Goal: Answer question/provide support

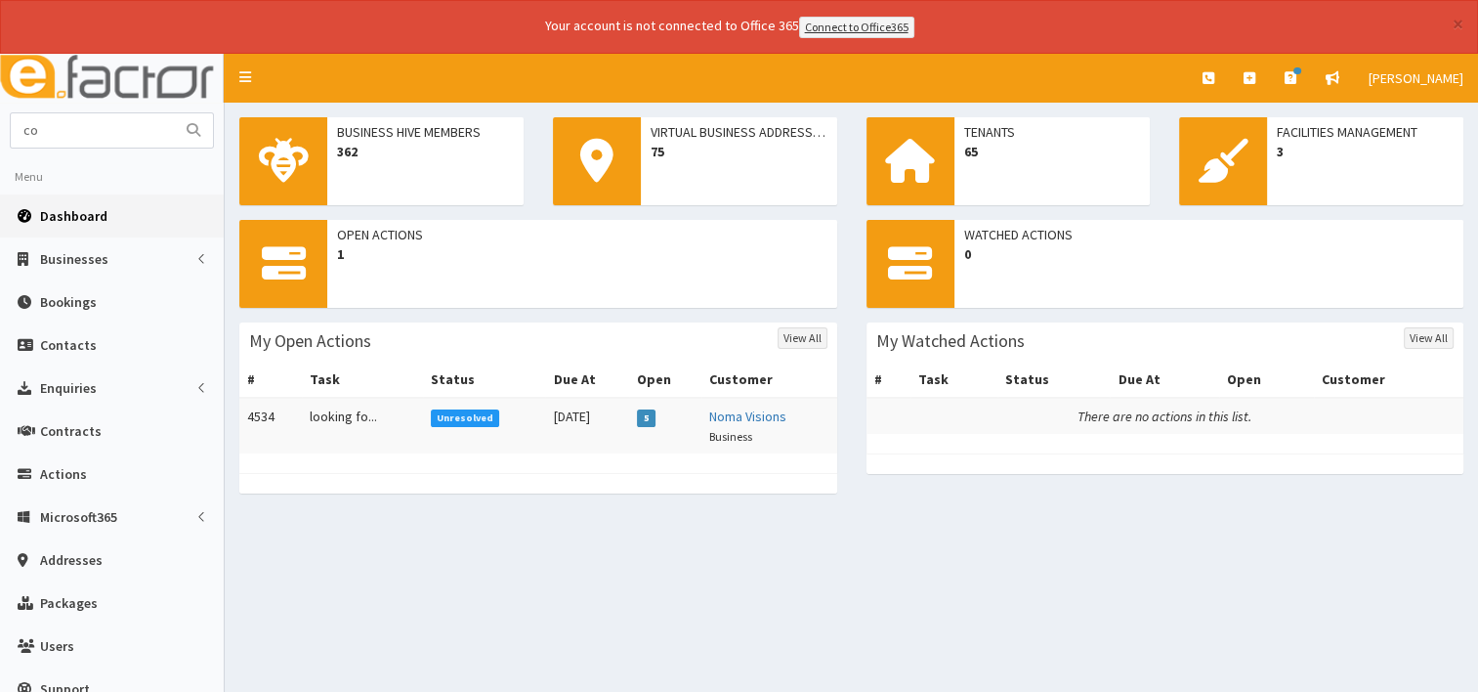
type input "c"
type input "[PERSON_NAME]"
click at [201, 125] on button "submit" at bounding box center [193, 130] width 39 height 34
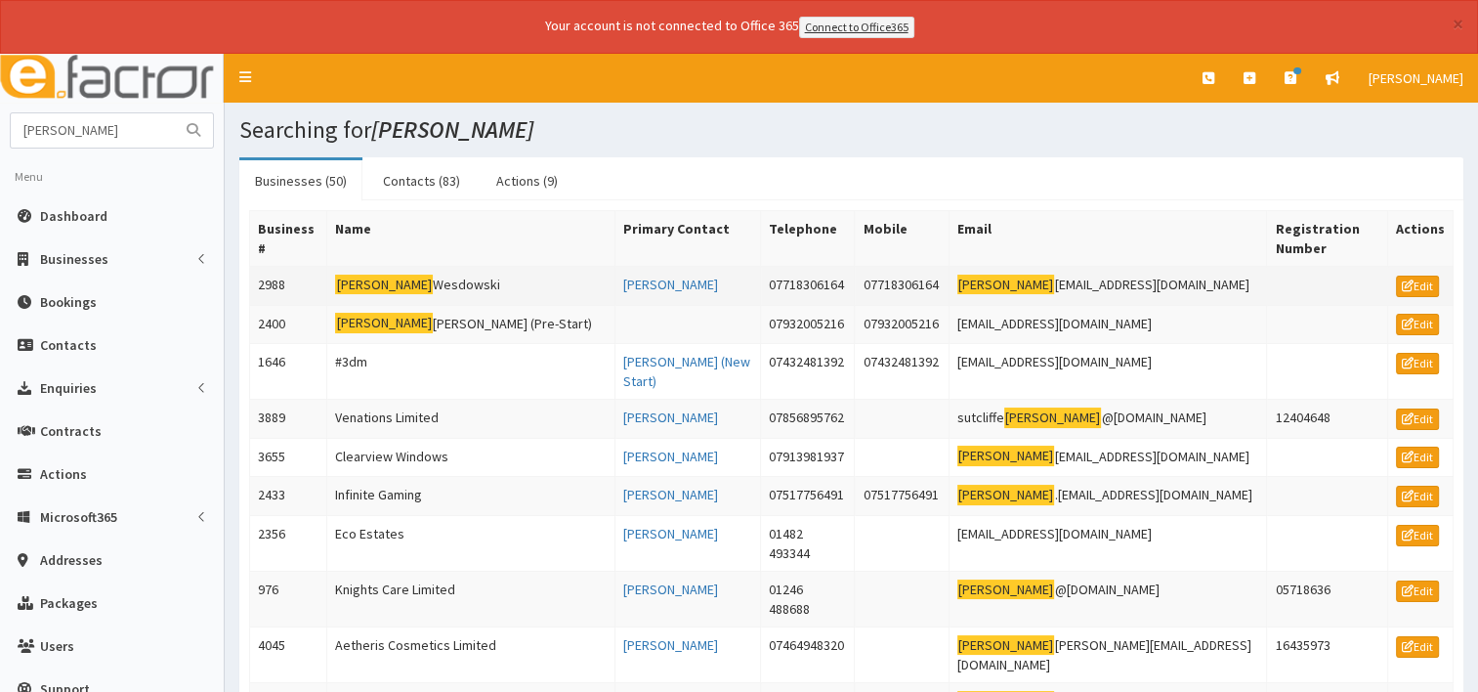
click at [419, 284] on td "[PERSON_NAME]" at bounding box center [471, 285] width 288 height 39
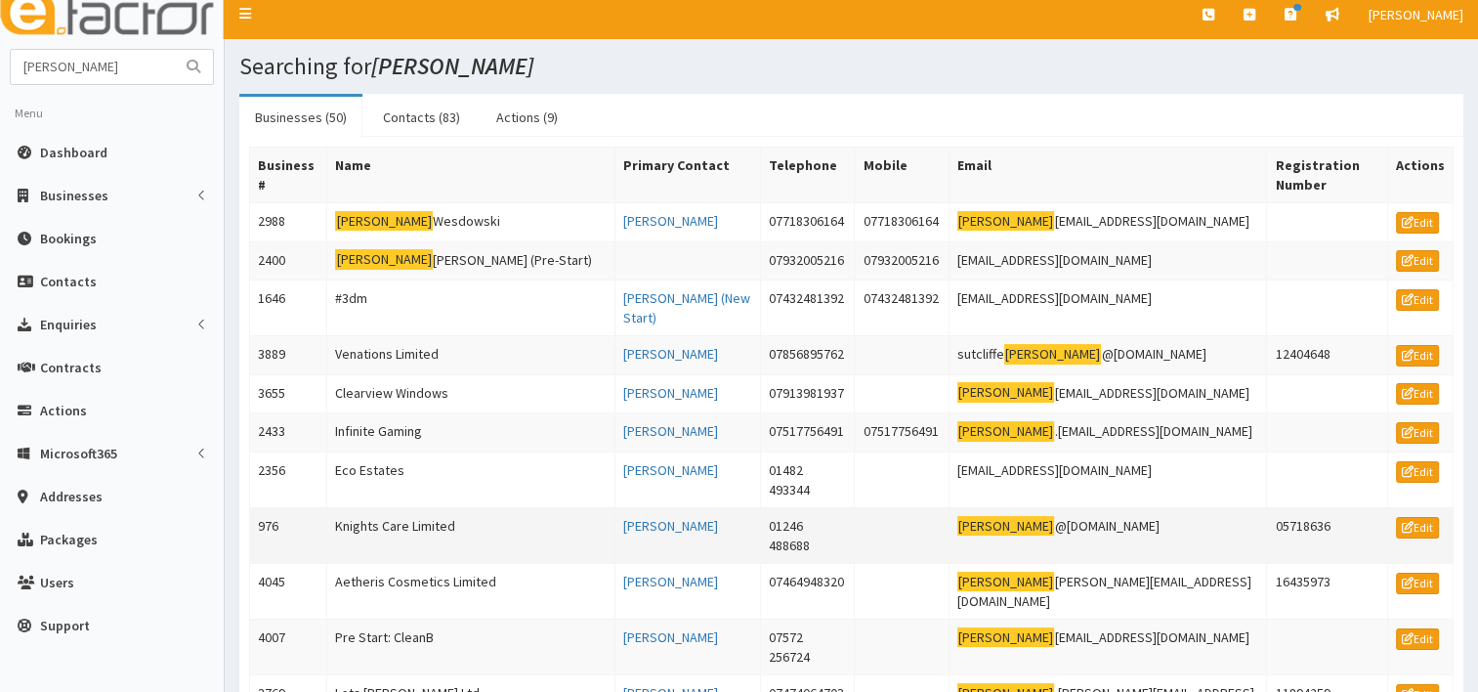
scroll to position [98, 0]
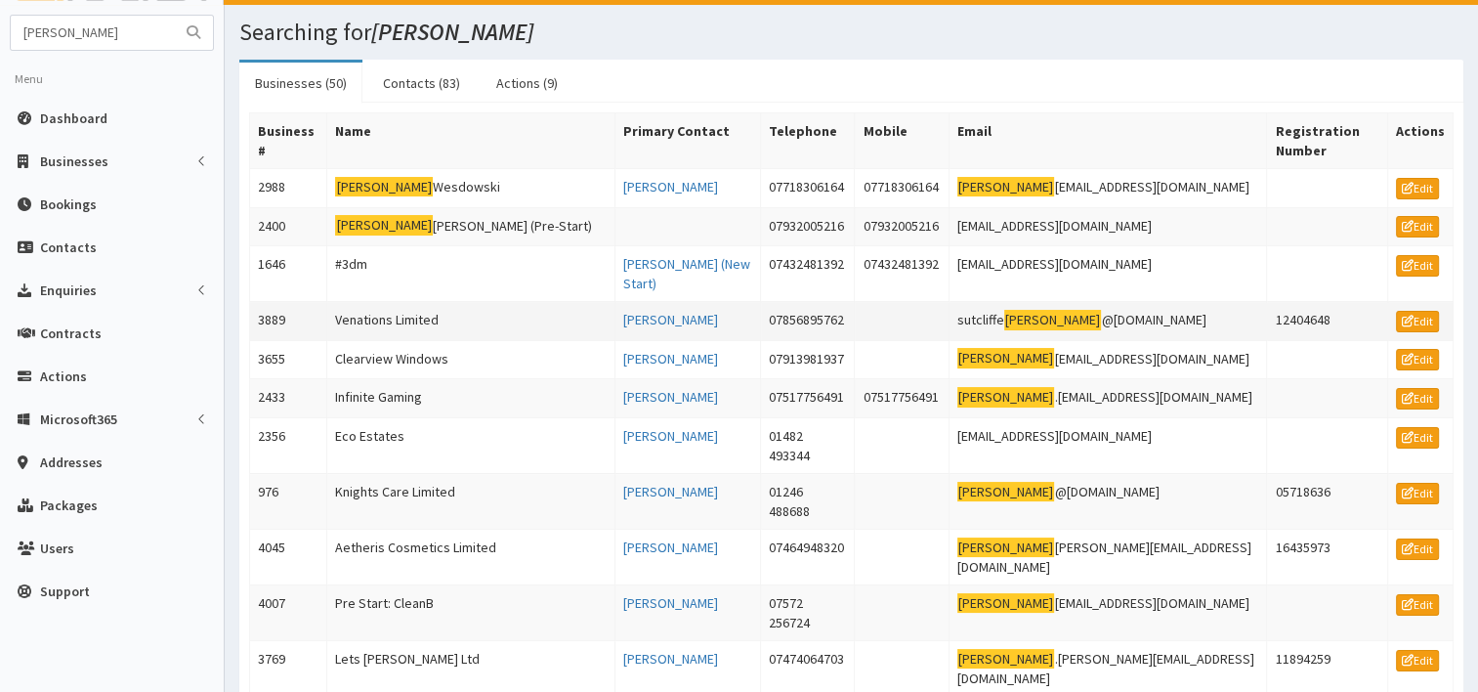
click at [395, 313] on td "Venations Limited" at bounding box center [471, 321] width 288 height 39
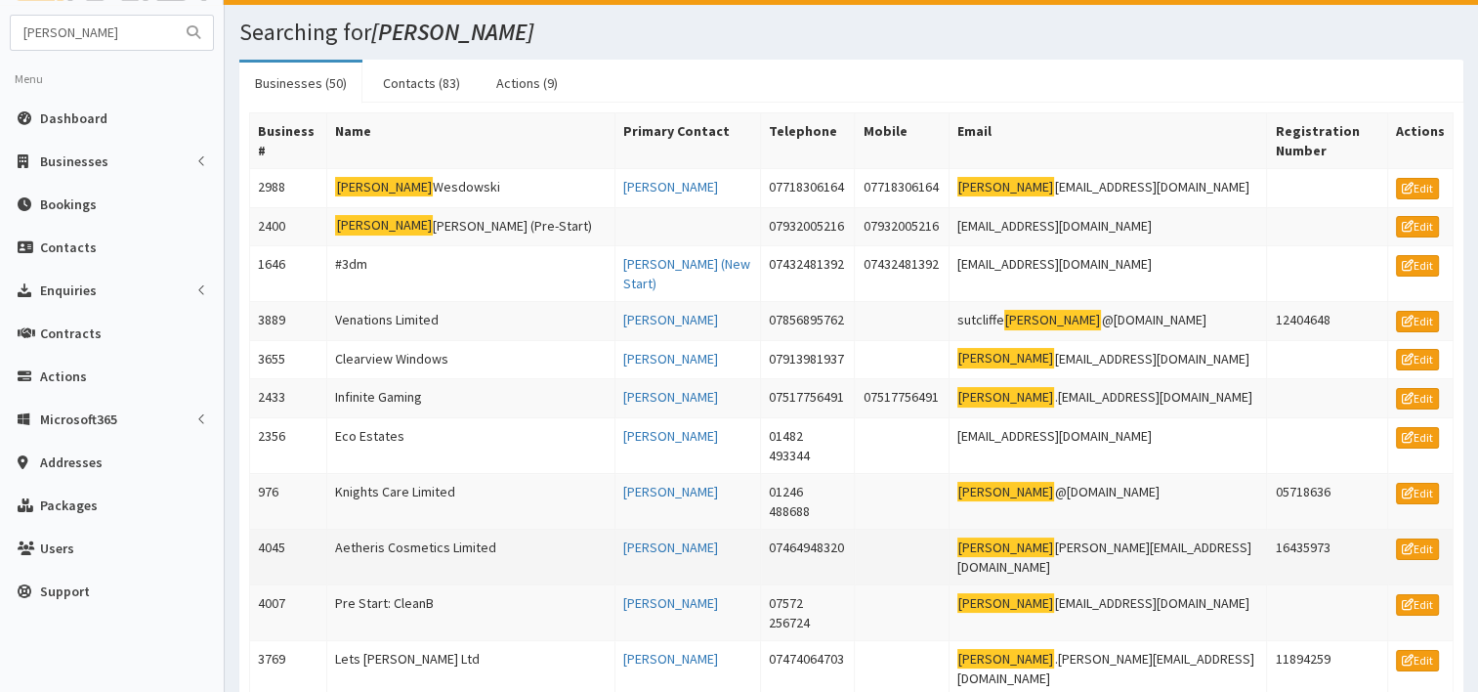
click at [449, 529] on td "Aetheris Cosmetics Limited" at bounding box center [471, 557] width 288 height 56
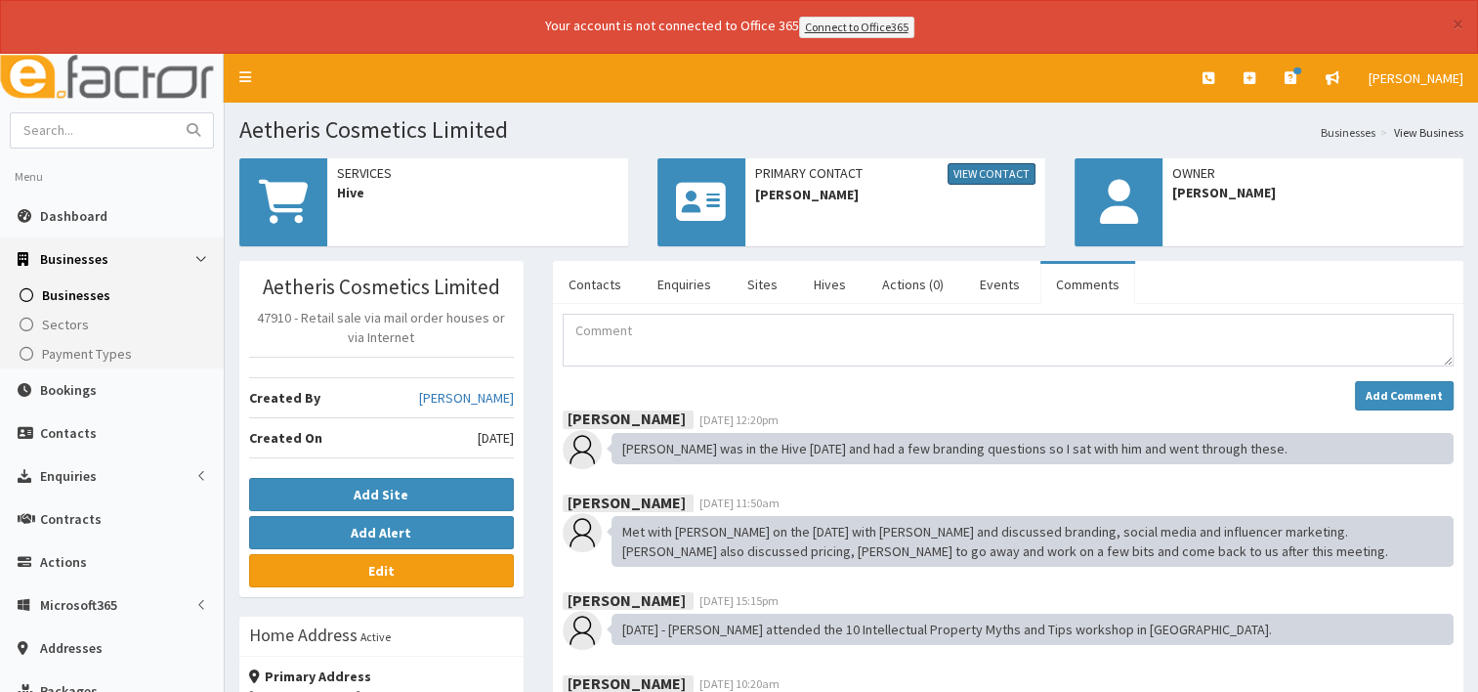
click at [985, 173] on link "View Contact" at bounding box center [992, 173] width 88 height 21
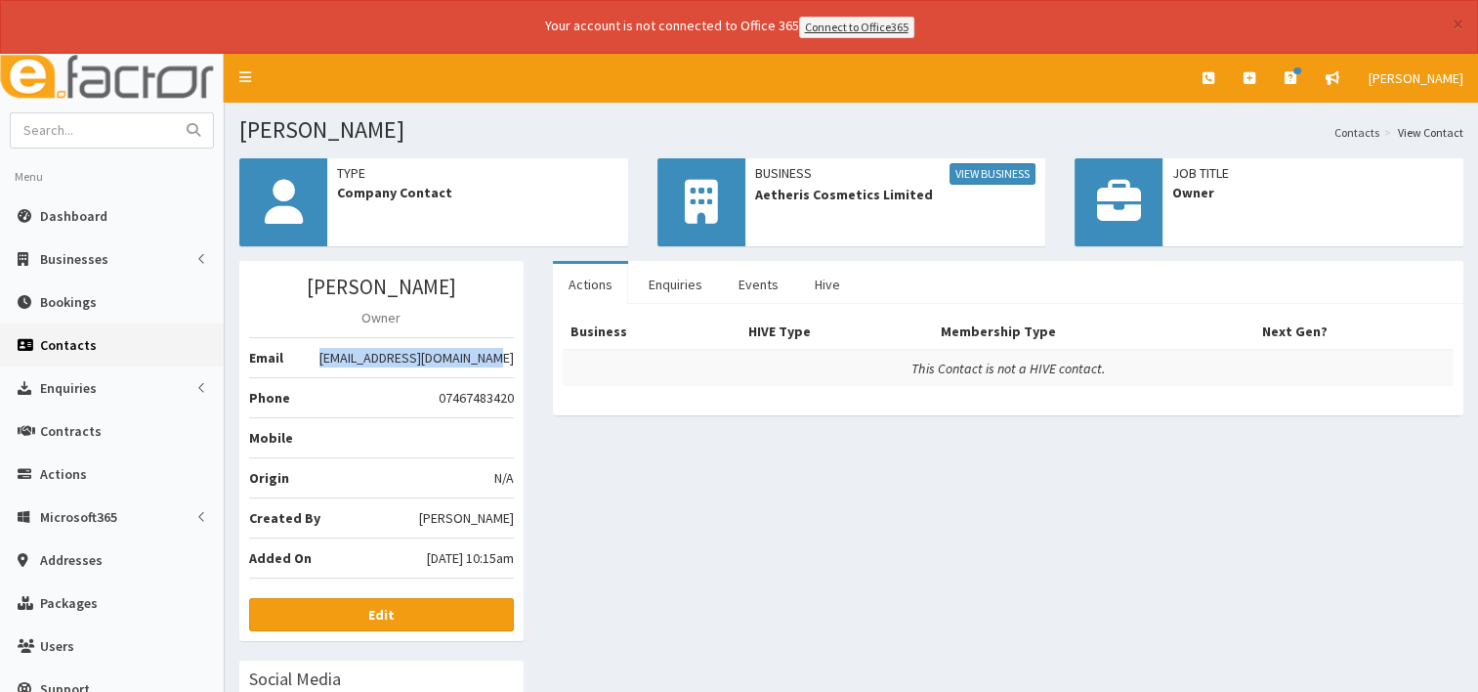
drag, startPoint x: 344, startPoint y: 356, endPoint x: 512, endPoint y: 355, distance: 168.1
click at [512, 355] on li "Email [EMAIL_ADDRESS][DOMAIN_NAME]" at bounding box center [381, 357] width 265 height 41
drag, startPoint x: 512, startPoint y: 355, endPoint x: 427, endPoint y: 356, distance: 85.0
copy li "[EMAIL_ADDRESS][DOMAIN_NAME]"
click at [63, 222] on span "Dashboard" at bounding box center [73, 216] width 67 height 18
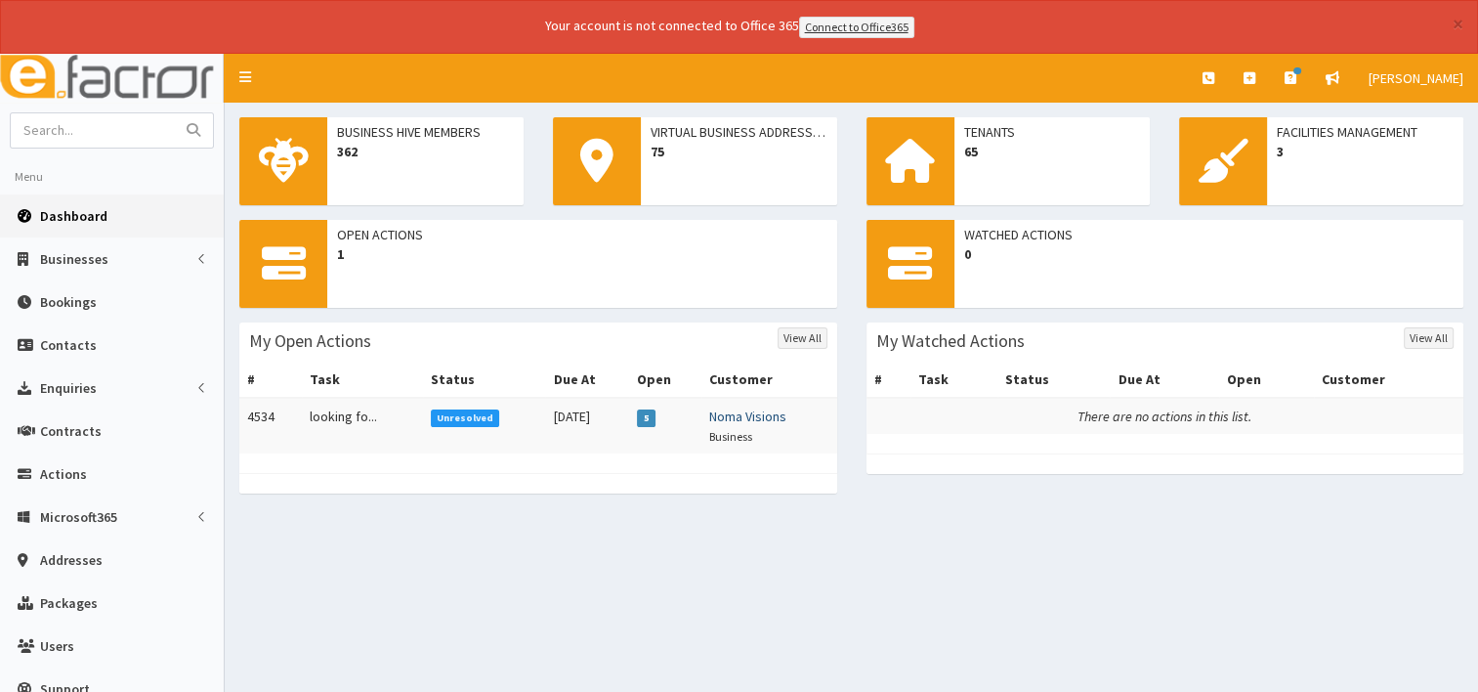
click at [762, 418] on link "Noma Visions" at bounding box center [747, 416] width 77 height 18
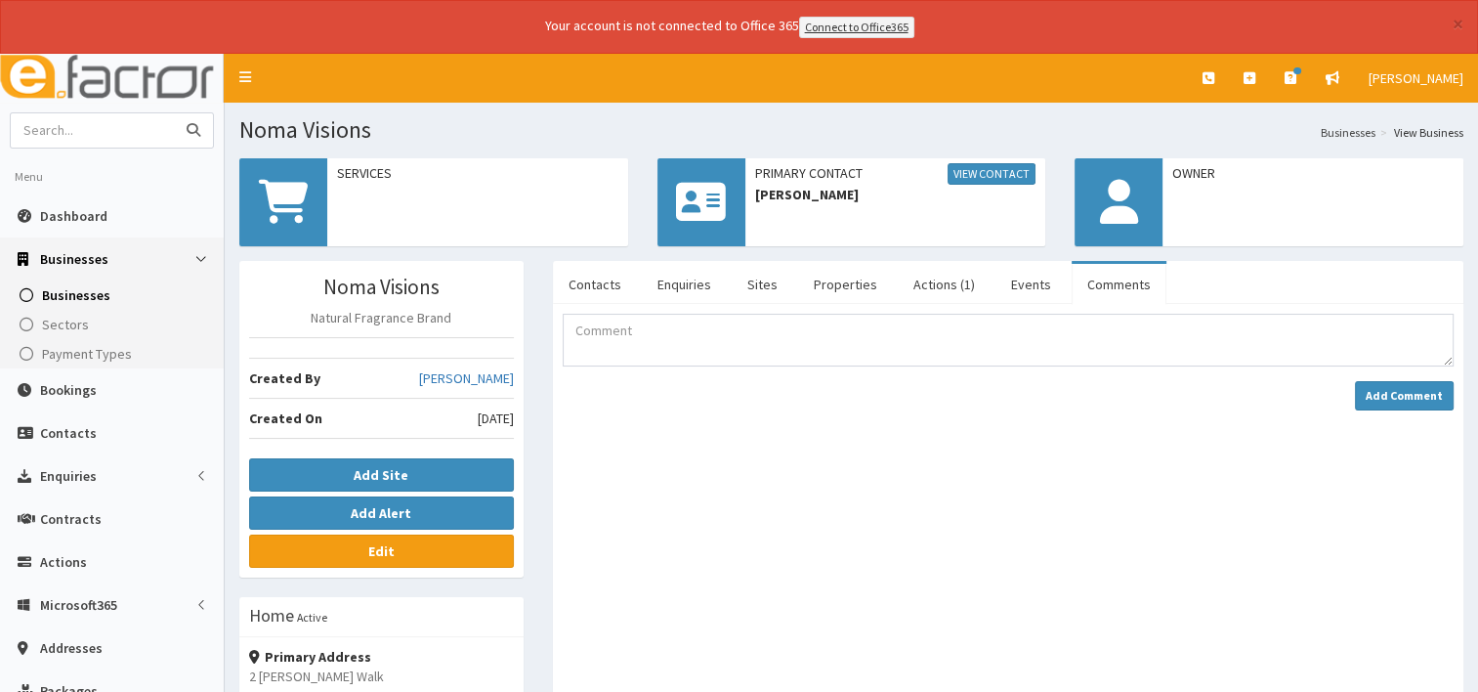
click at [129, 124] on input "text" at bounding box center [93, 130] width 164 height 34
click at [73, 215] on span "Dashboard" at bounding box center [73, 216] width 67 height 18
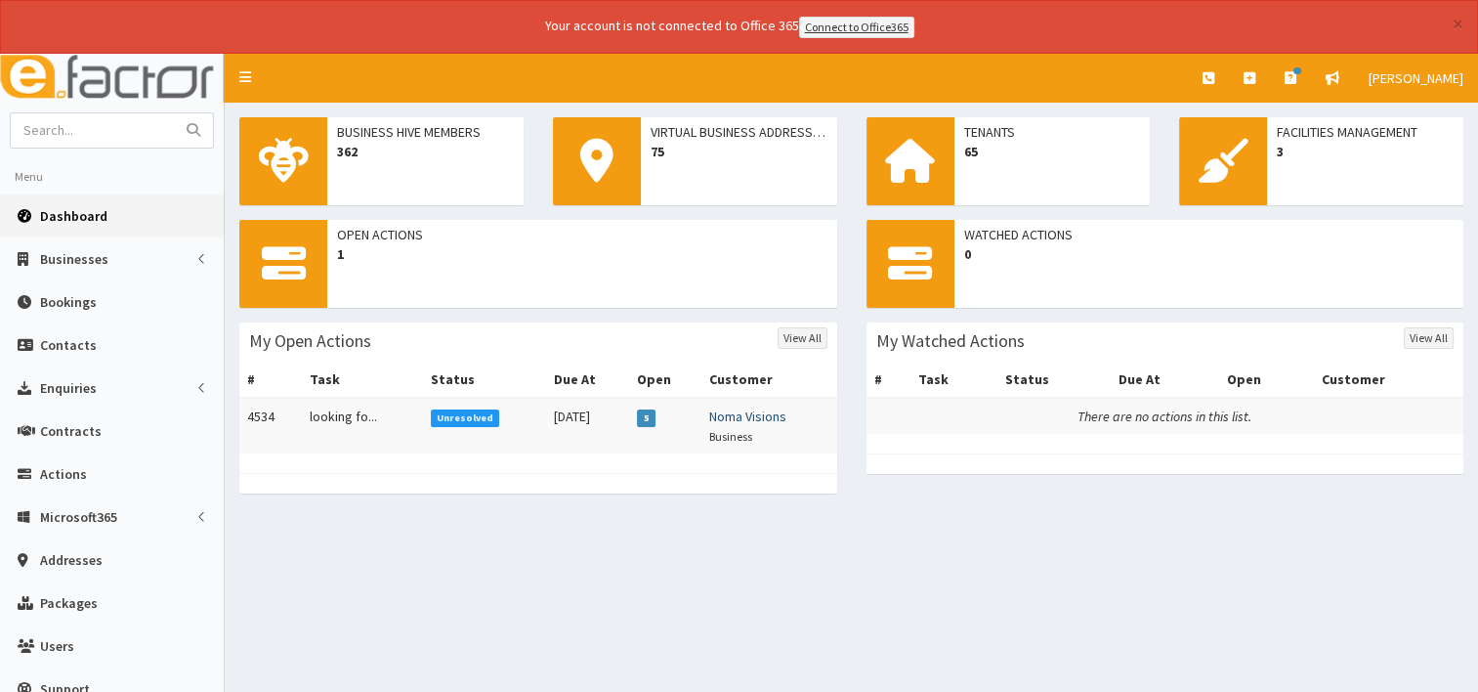
click at [777, 418] on link "Noma Visions" at bounding box center [747, 416] width 77 height 18
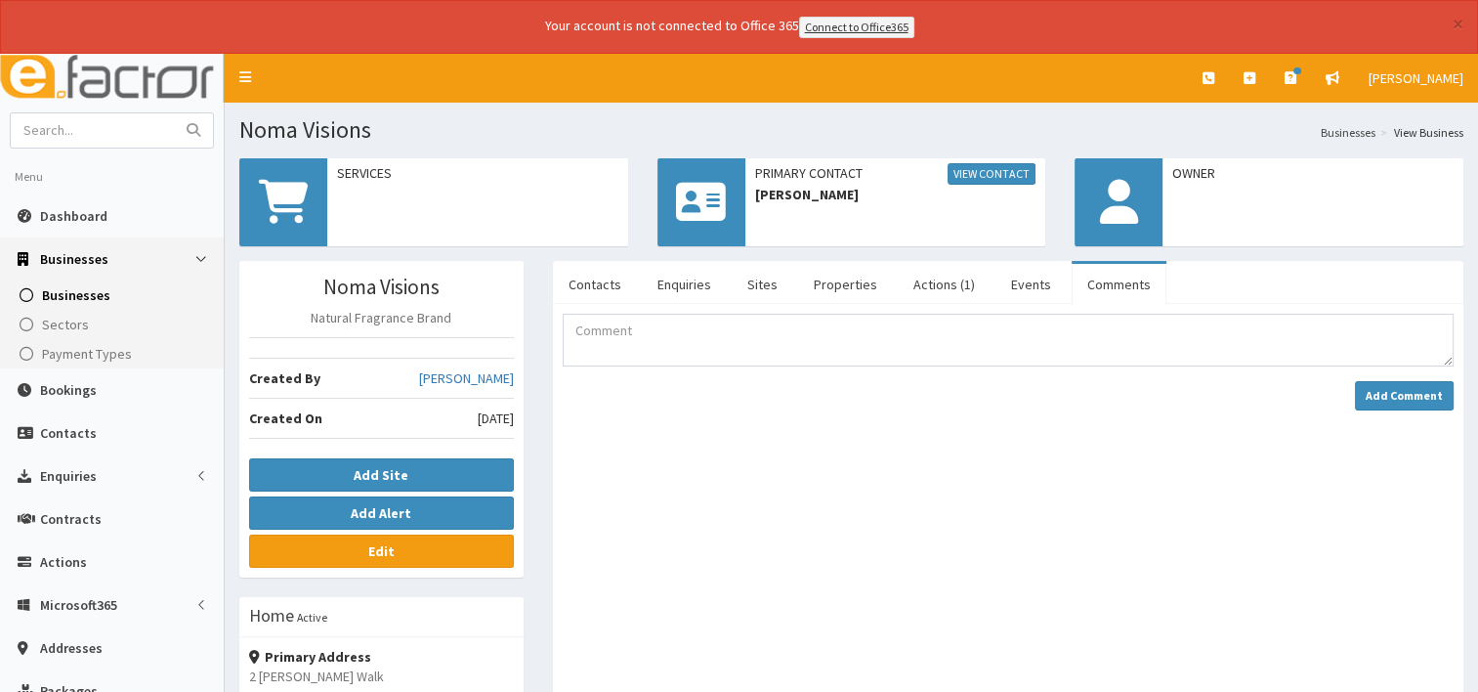
click at [1110, 286] on link "Comments" at bounding box center [1119, 284] width 95 height 41
click at [928, 278] on link "Actions (1)" at bounding box center [944, 284] width 93 height 41
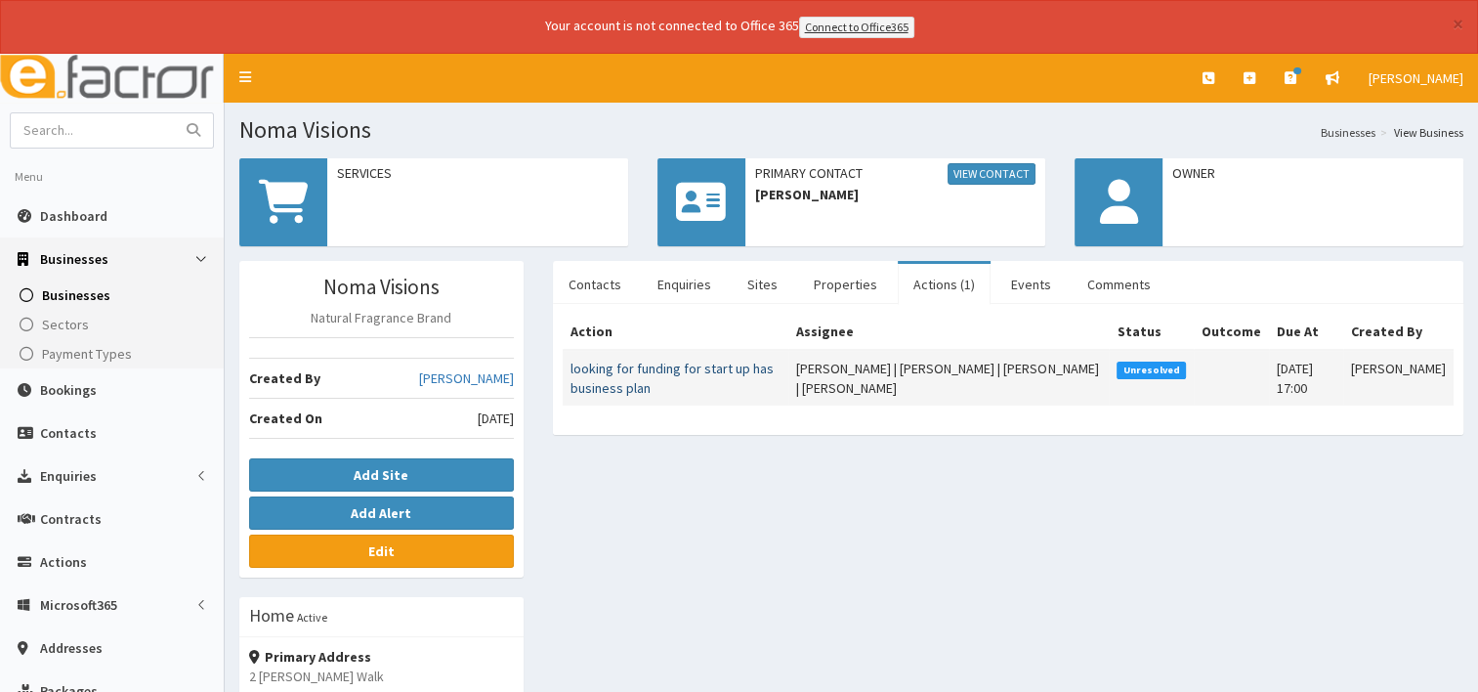
click at [655, 365] on link "looking for funding for start up has business plan" at bounding box center [672, 378] width 203 height 37
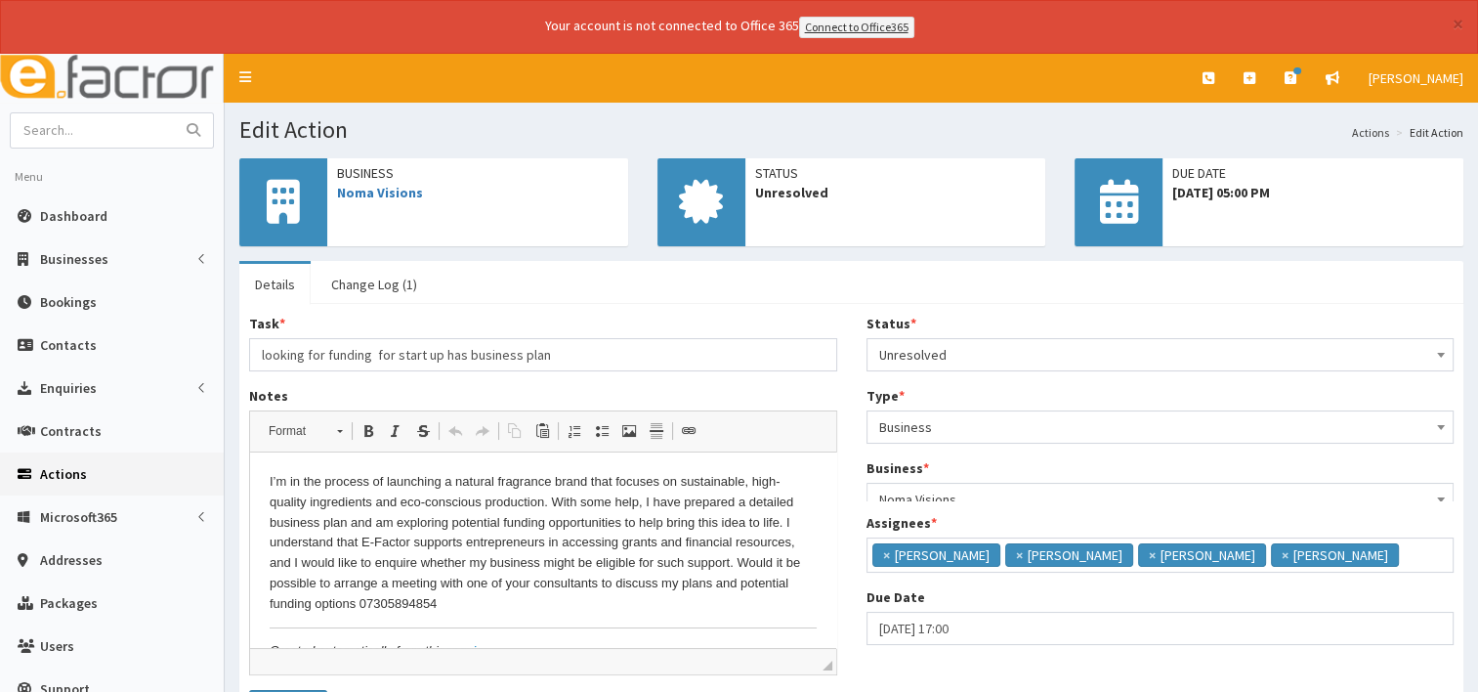
scroll to position [12, 0]
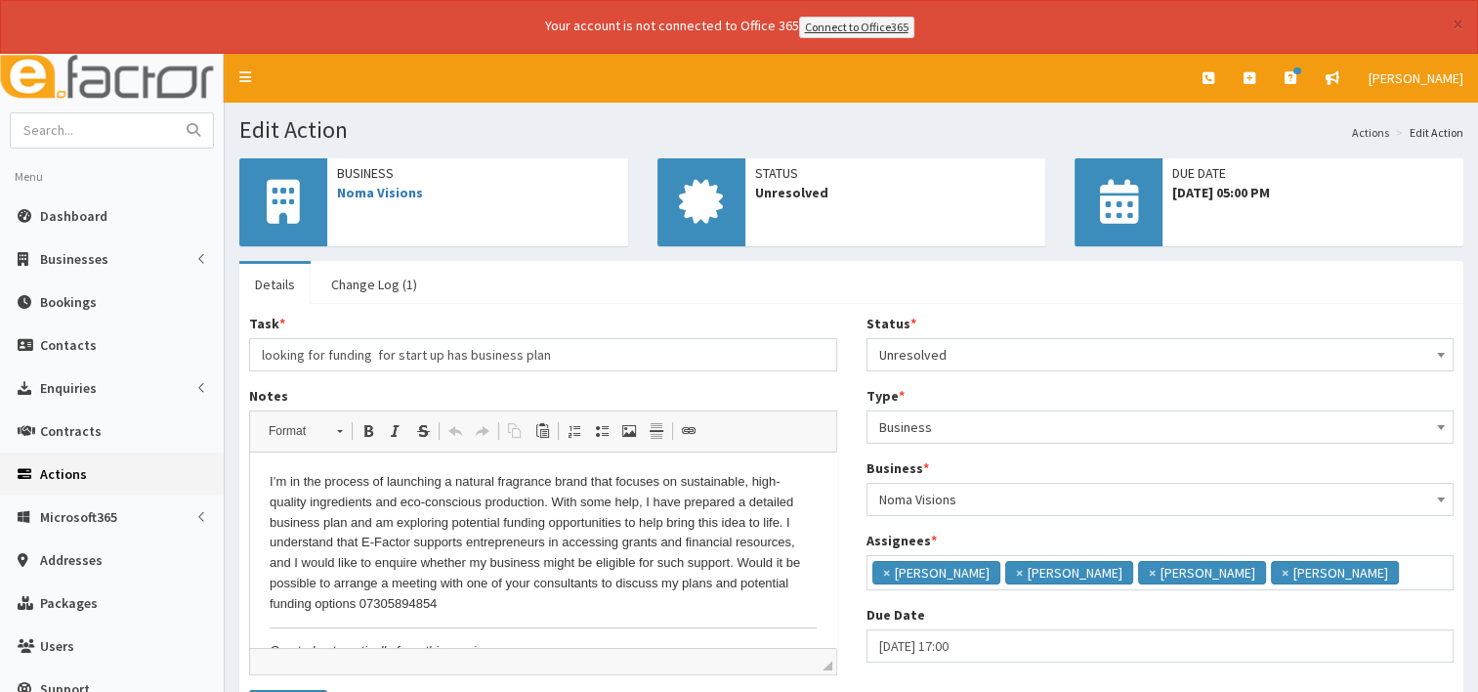
click at [1438, 353] on b at bounding box center [1441, 355] width 8 height 5
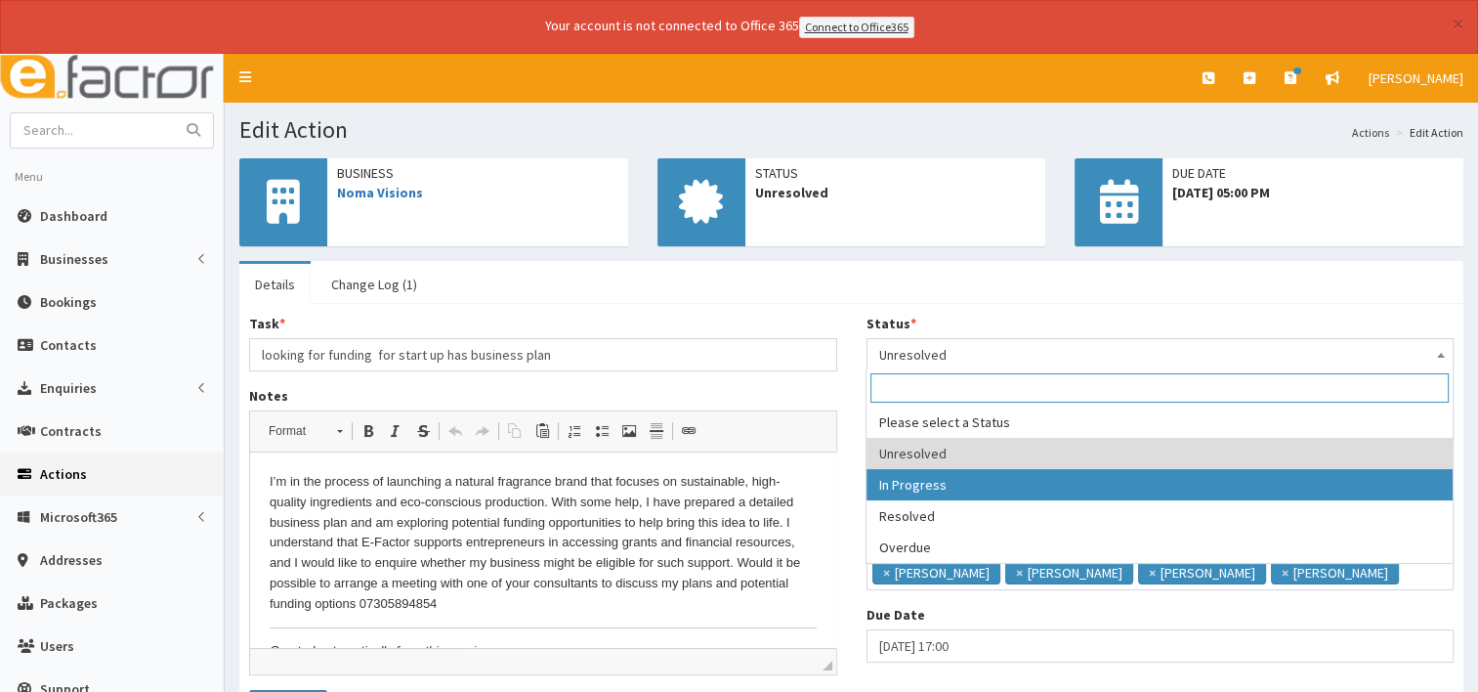
select select "2"
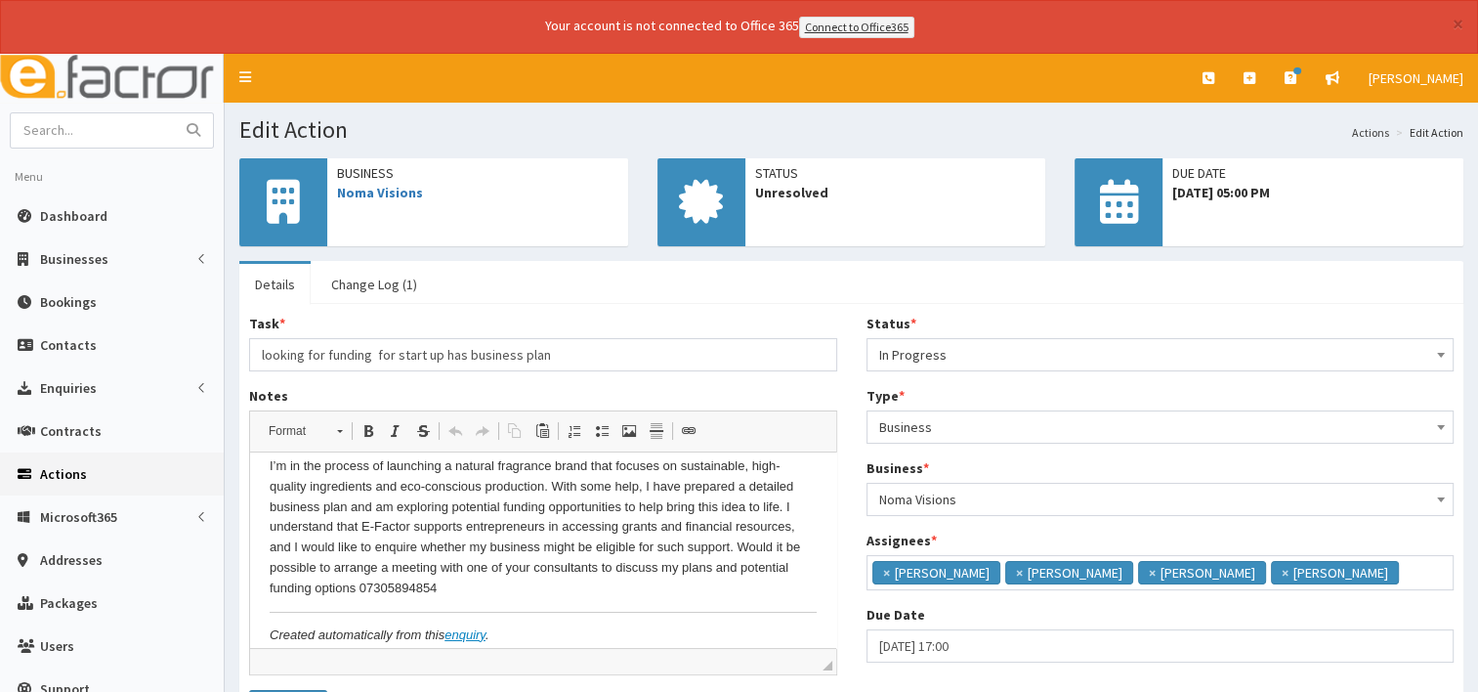
scroll to position [0, 0]
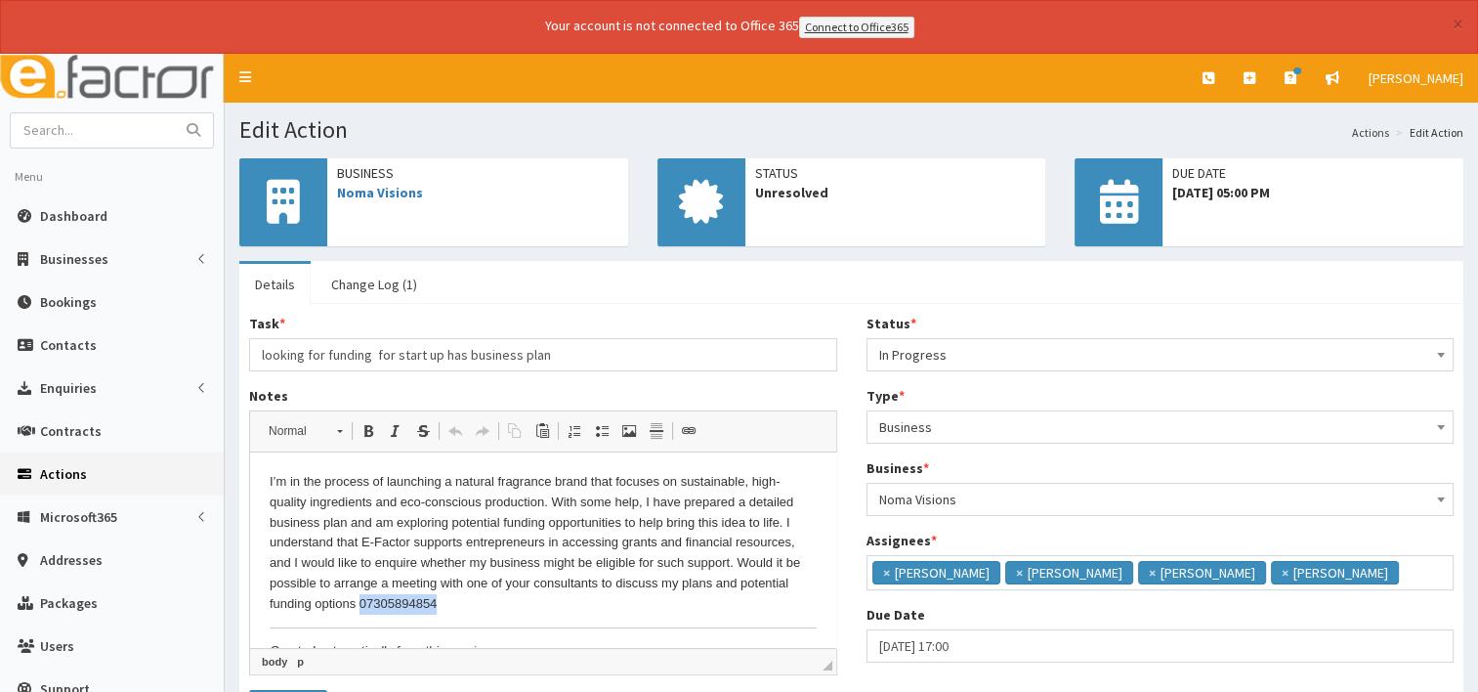
drag, startPoint x: 449, startPoint y: 599, endPoint x: 362, endPoint y: 604, distance: 87.1
click at [362, 604] on p "I’m in the process of launching a natural fragrance brand that focuses on susta…" at bounding box center [543, 543] width 547 height 143
click at [65, 137] on input "text" at bounding box center [93, 130] width 164 height 34
type input "[PERSON_NAME]"
click at [174, 113] on button "submit" at bounding box center [193, 130] width 39 height 34
